Goal: Information Seeking & Learning: Find specific page/section

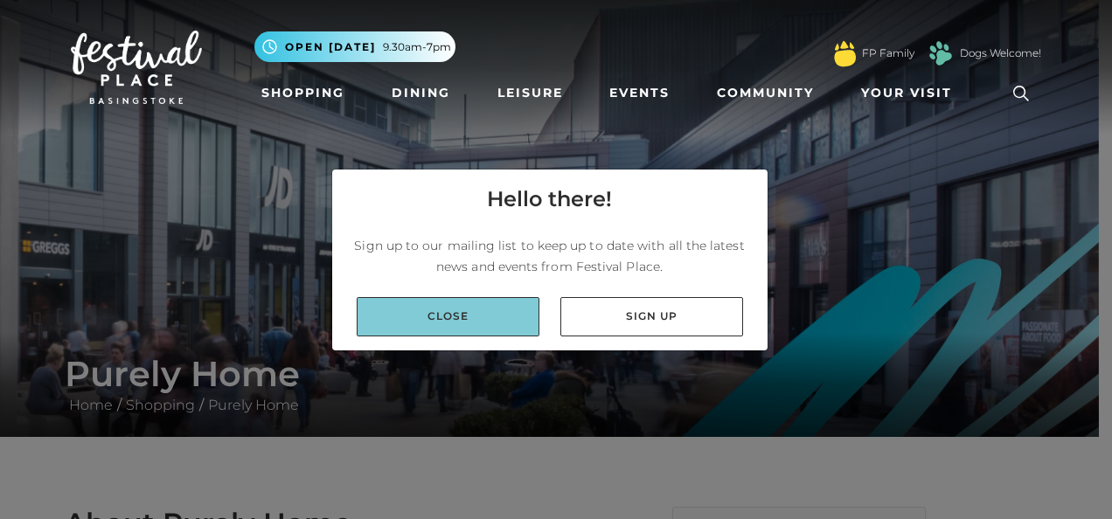
click at [418, 320] on link "Close" at bounding box center [448, 316] width 183 height 39
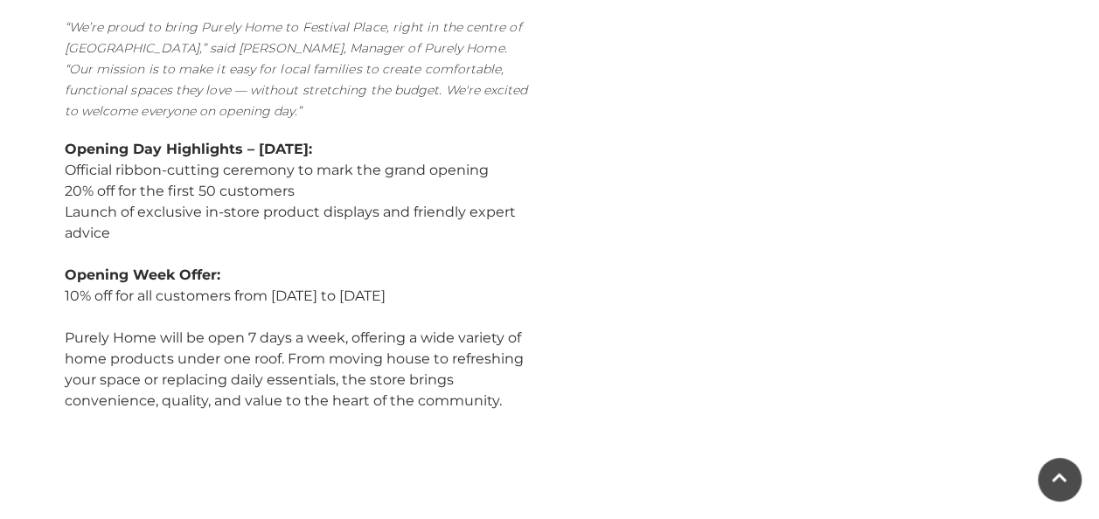
scroll to position [787, 0]
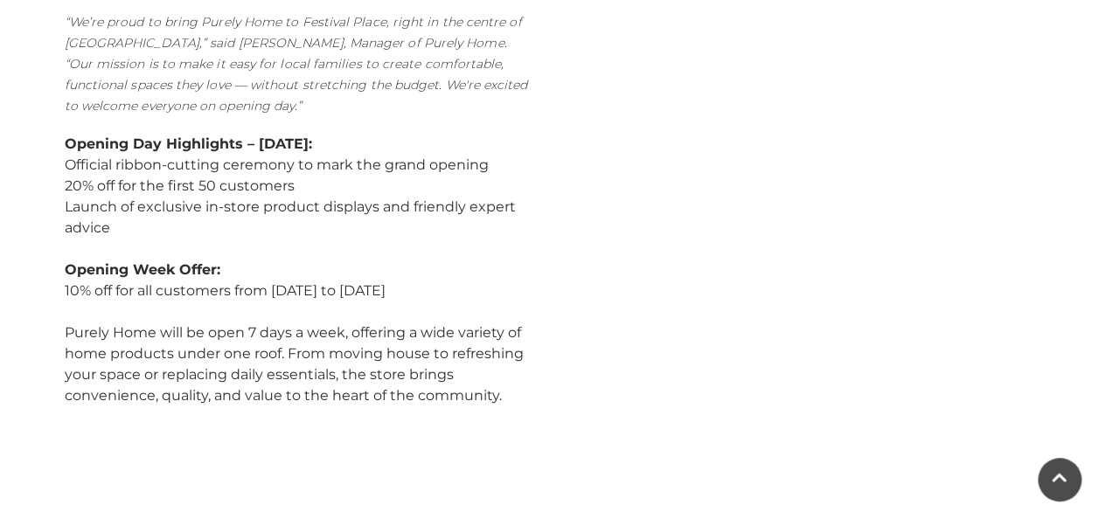
click at [367, 266] on div "[GEOGRAPHIC_DATA]’s newest destination for stylish, affordable home essentials …" at bounding box center [301, 94] width 472 height 626
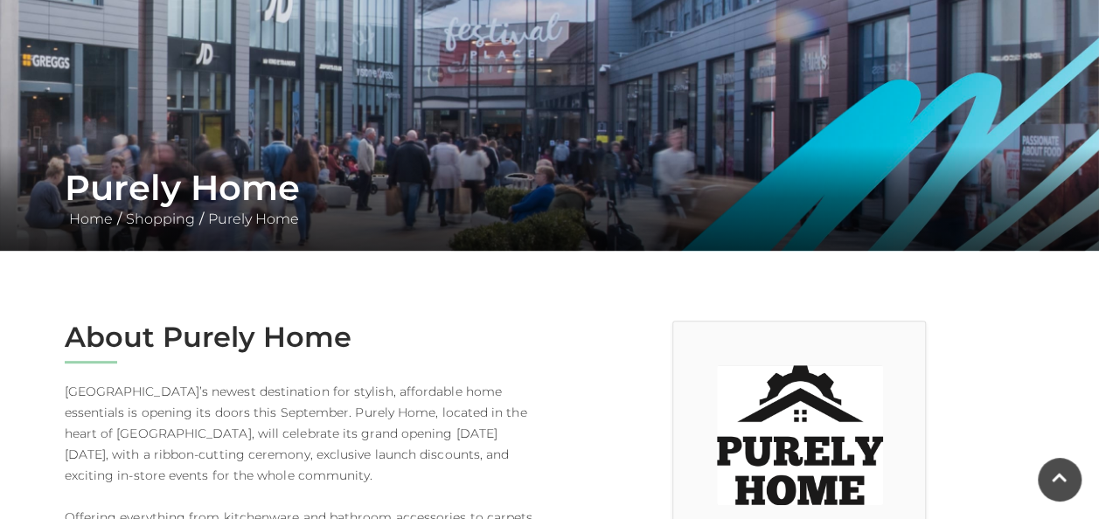
scroll to position [350, 0]
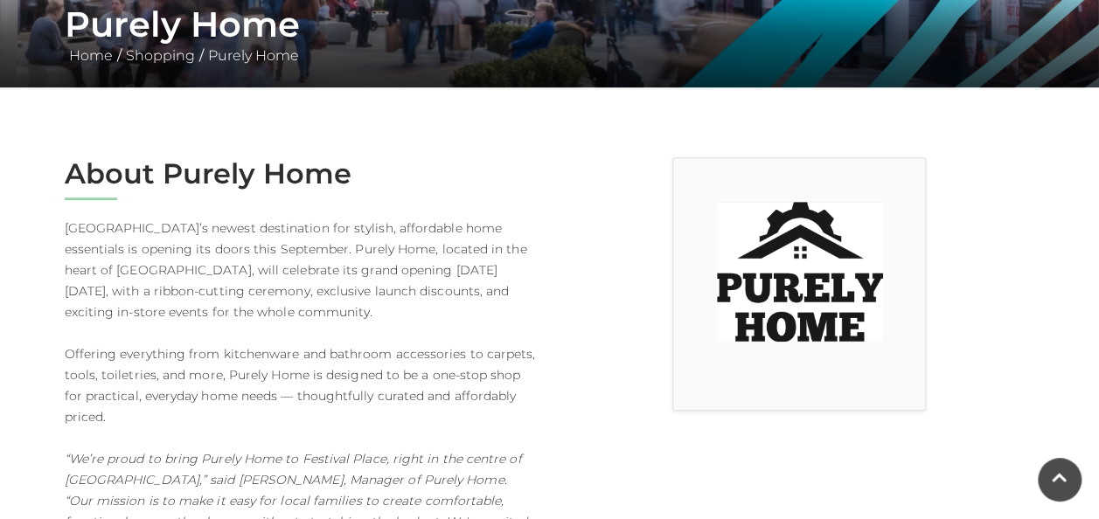
click at [760, 294] on img at bounding box center [800, 272] width 166 height 140
click at [596, 302] on div at bounding box center [799, 528] width 498 height 743
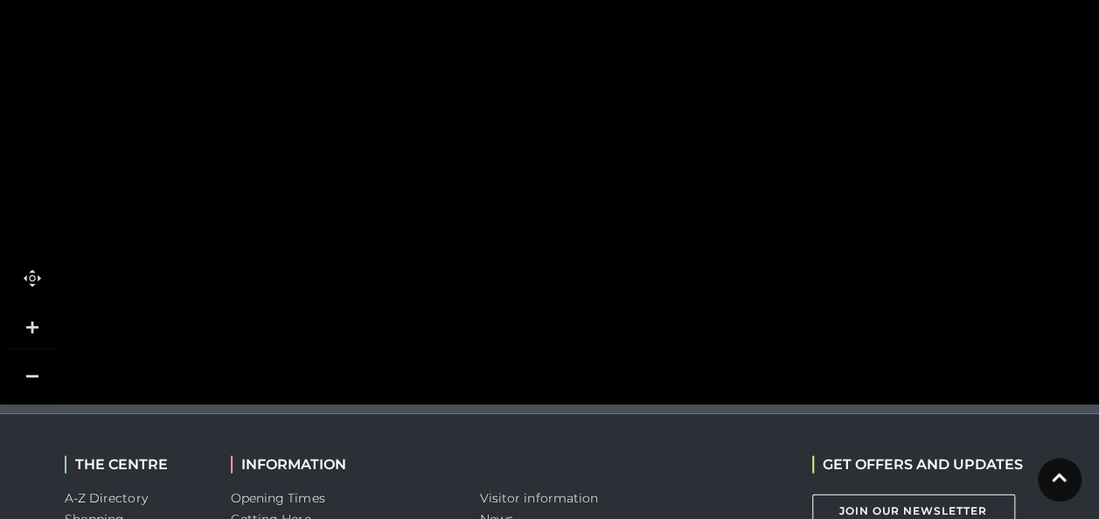
scroll to position [2025, 0]
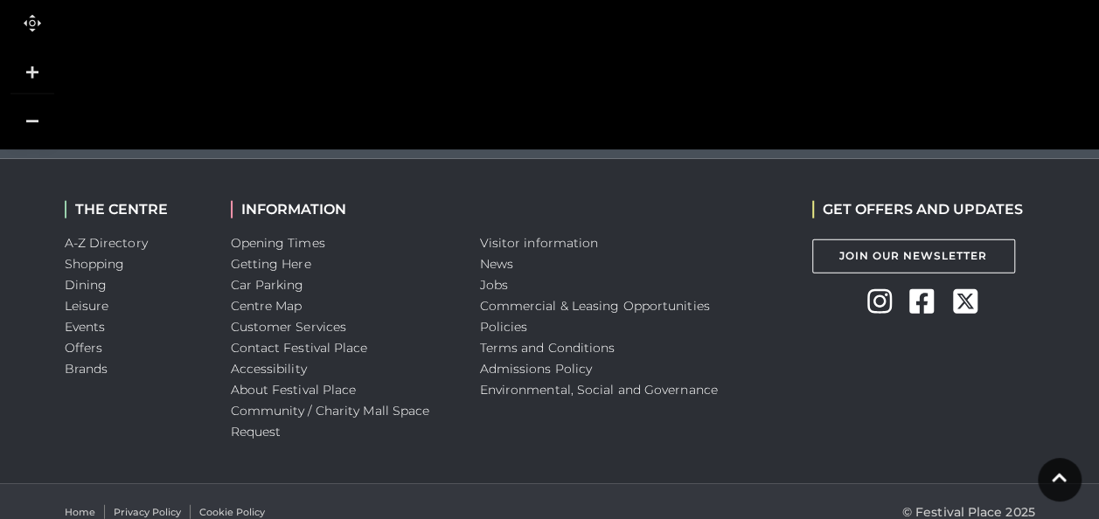
click at [516, 437] on div "Visitor information News Jobs Commercial & Leasing Opportunities Policies Terms…" at bounding box center [633, 321] width 332 height 324
click at [288, 235] on link "Opening Times" at bounding box center [278, 243] width 94 height 16
